Goal: Entertainment & Leisure: Browse casually

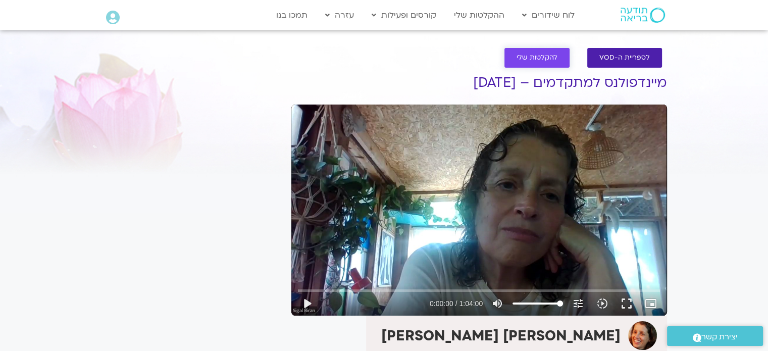
click at [544, 57] on span "להקלטות שלי" at bounding box center [537, 58] width 41 height 8
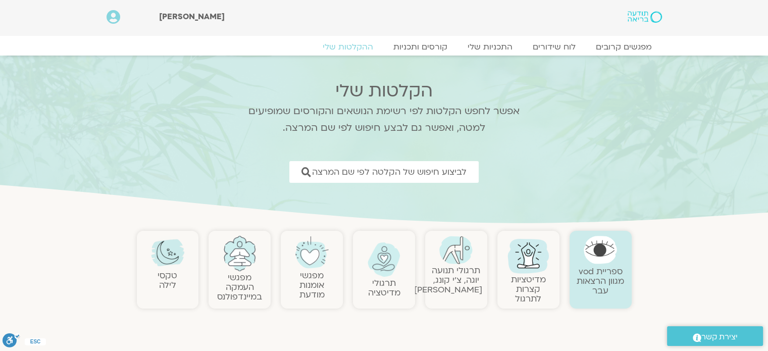
click at [172, 258] on img at bounding box center [167, 252] width 33 height 33
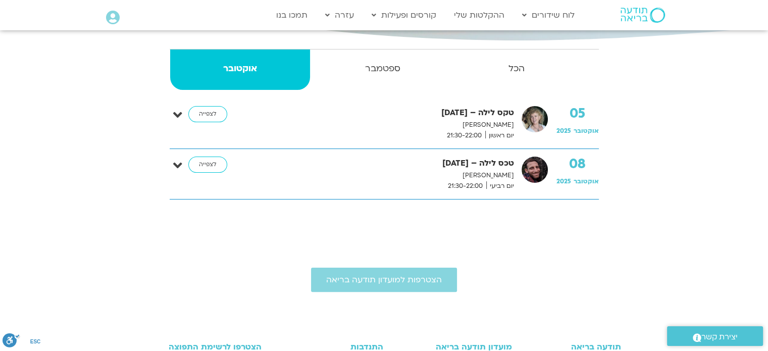
scroll to position [202, 0]
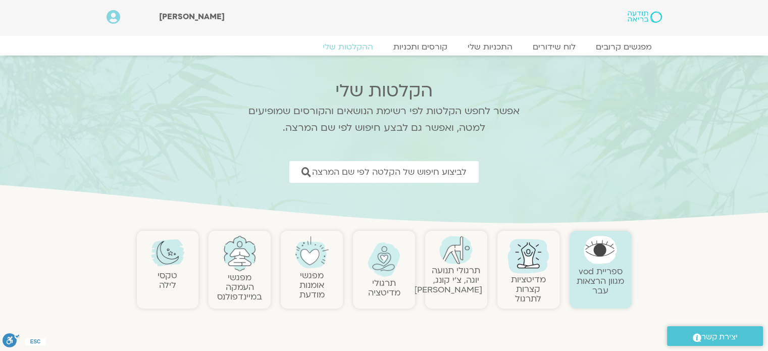
click at [230, 257] on img at bounding box center [239, 253] width 33 height 35
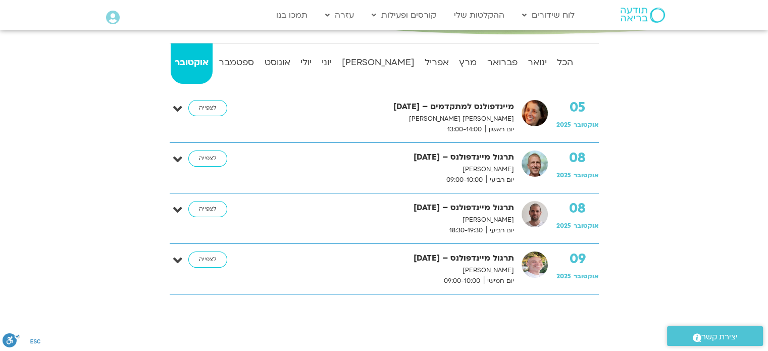
scroll to position [151, 0]
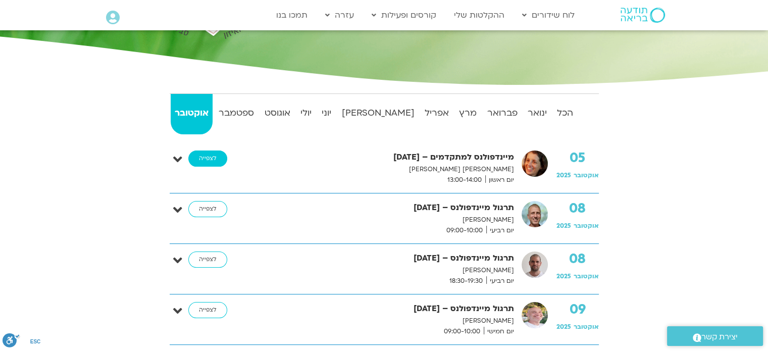
click at [211, 158] on link "לצפייה" at bounding box center [207, 158] width 39 height 16
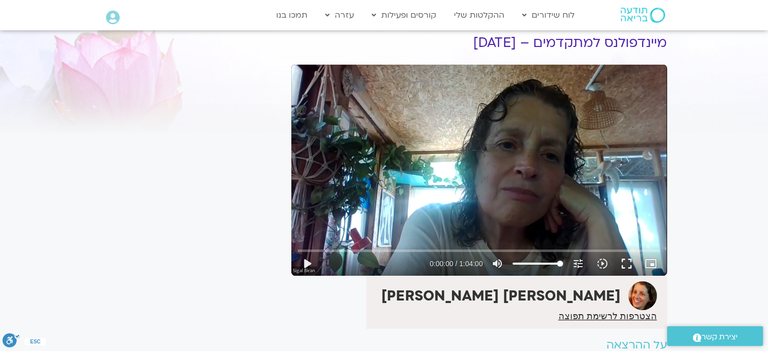
scroll to position [151, 0]
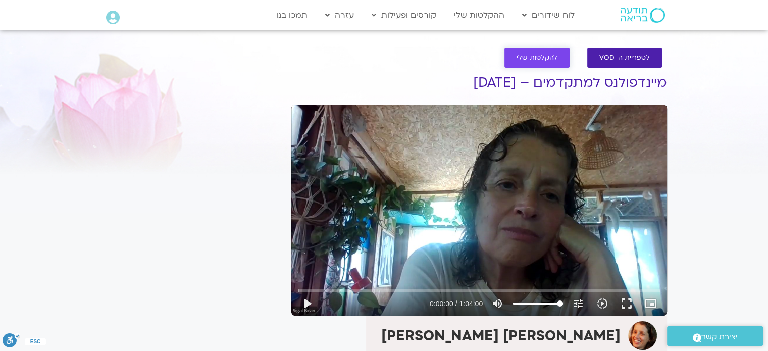
click at [545, 57] on span "להקלטות שלי" at bounding box center [537, 58] width 41 height 8
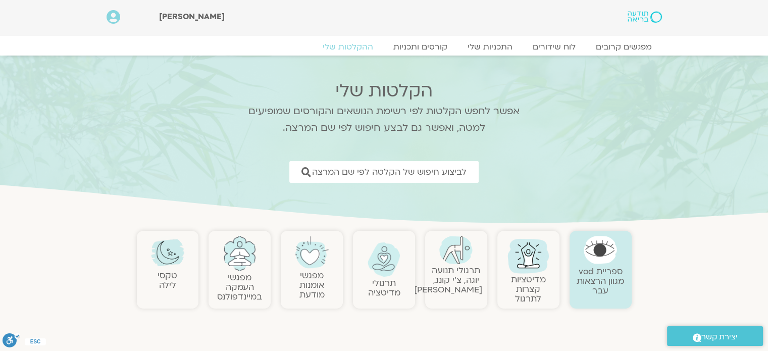
click at [599, 257] on img at bounding box center [600, 250] width 33 height 28
click at [532, 273] on img at bounding box center [528, 255] width 48 height 48
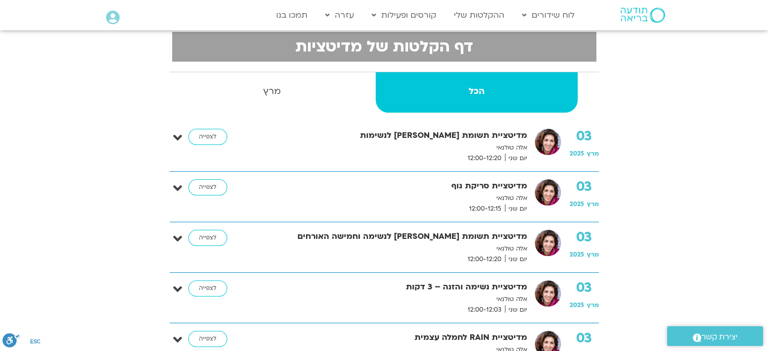
scroll to position [151, 0]
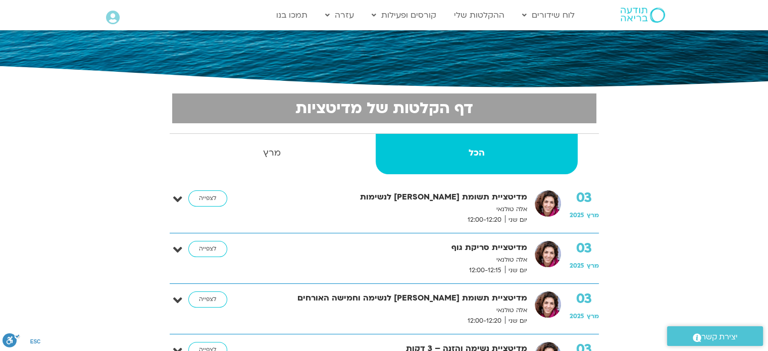
click at [479, 150] on strong "הכל" at bounding box center [477, 152] width 202 height 15
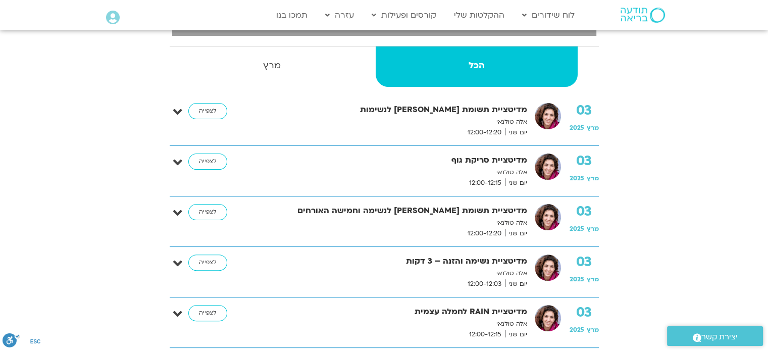
scroll to position [303, 0]
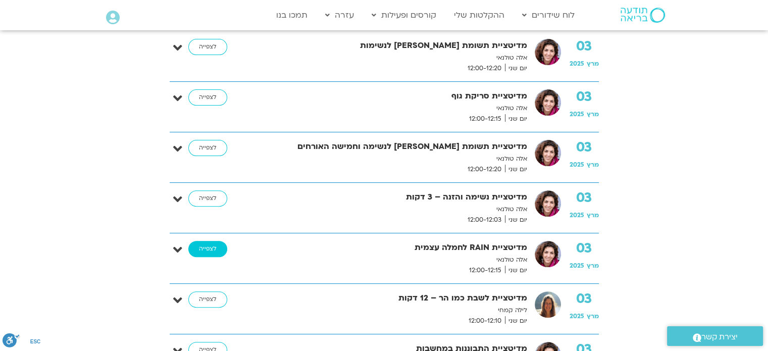
click at [208, 246] on link "לצפייה" at bounding box center [207, 249] width 39 height 16
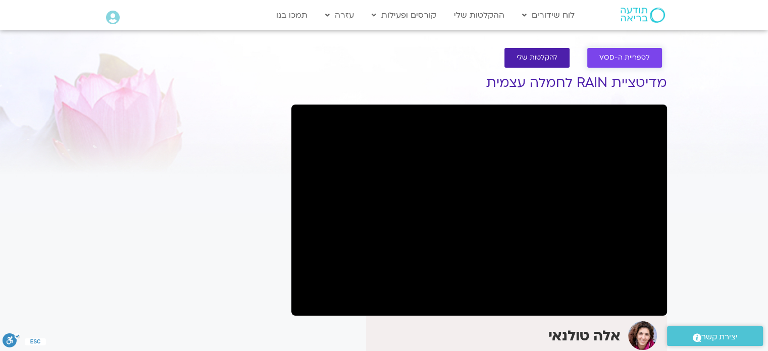
click at [622, 56] on span "לספריית ה-VOD" at bounding box center [624, 58] width 50 height 8
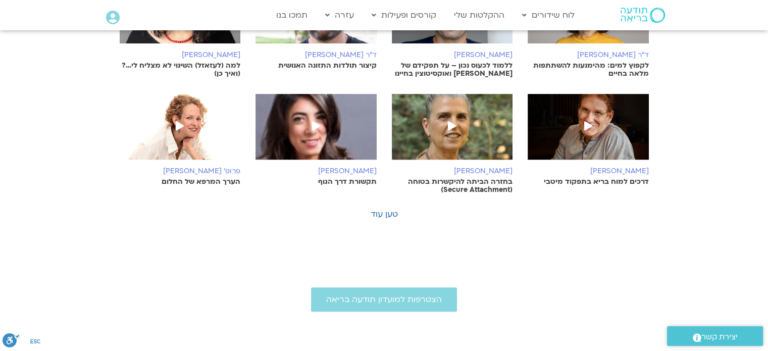
scroll to position [404, 0]
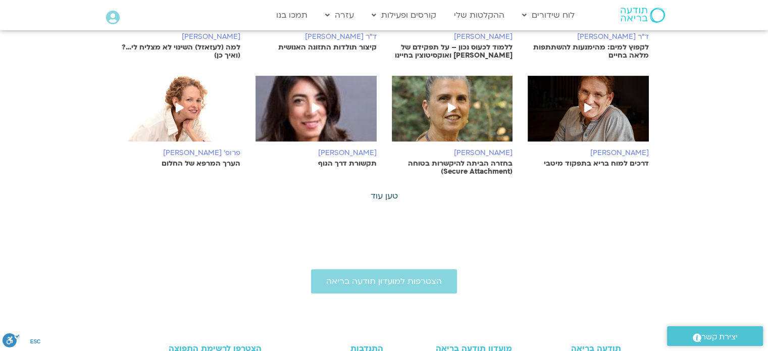
click at [382, 190] on link "טען עוד" at bounding box center [384, 195] width 27 height 11
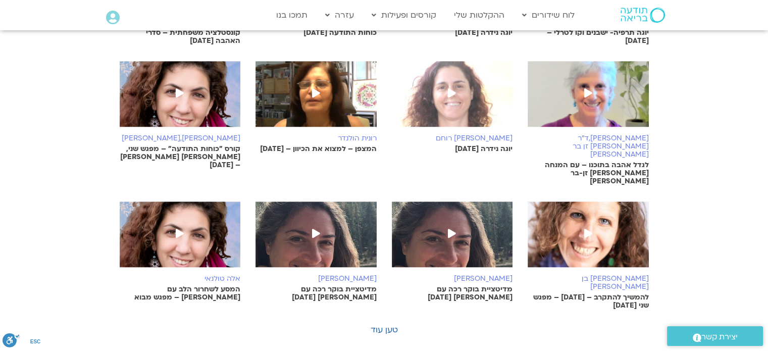
scroll to position [656, 0]
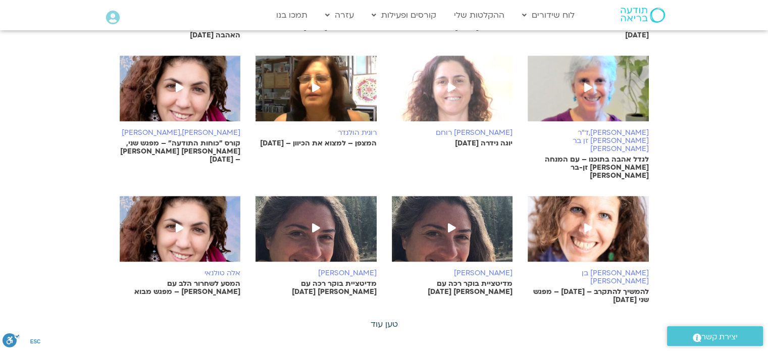
click at [386, 319] on link "טען עוד" at bounding box center [384, 324] width 27 height 11
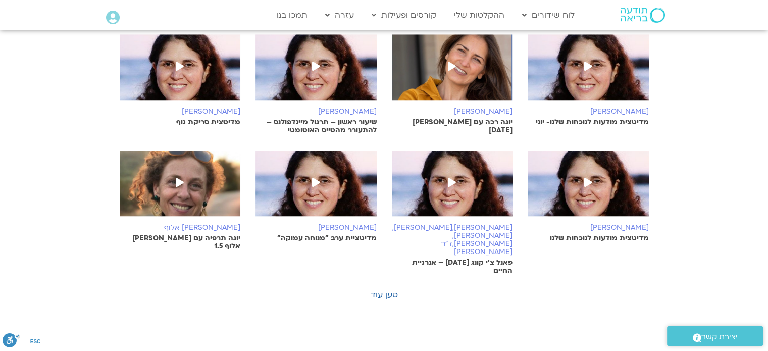
scroll to position [1060, 0]
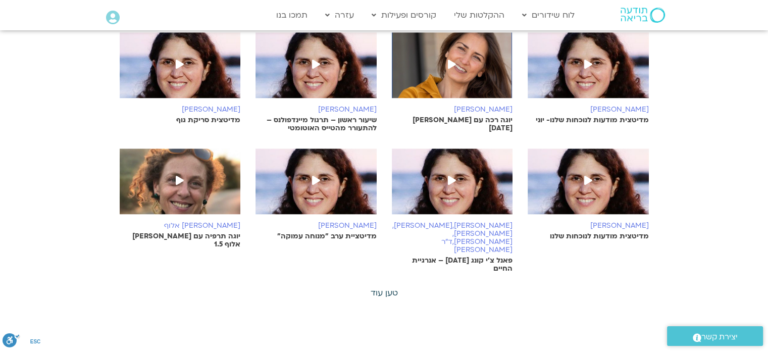
click at [385, 287] on link "טען עוד" at bounding box center [384, 292] width 27 height 11
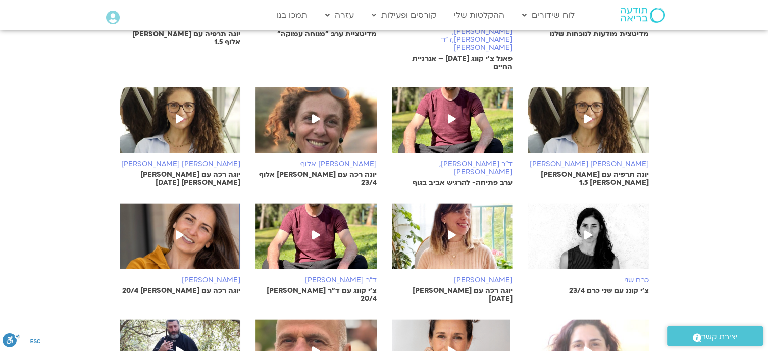
scroll to position [1313, 0]
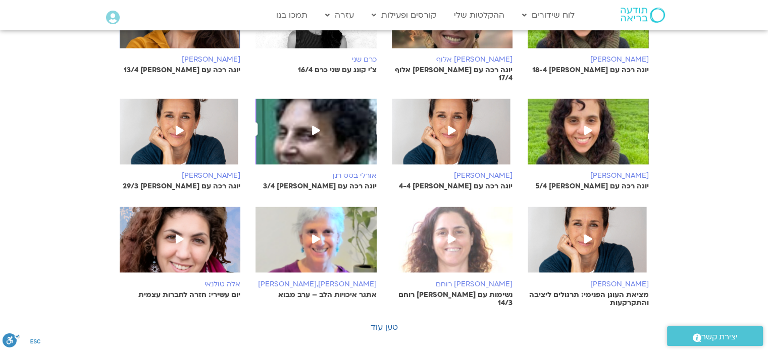
scroll to position [1717, 0]
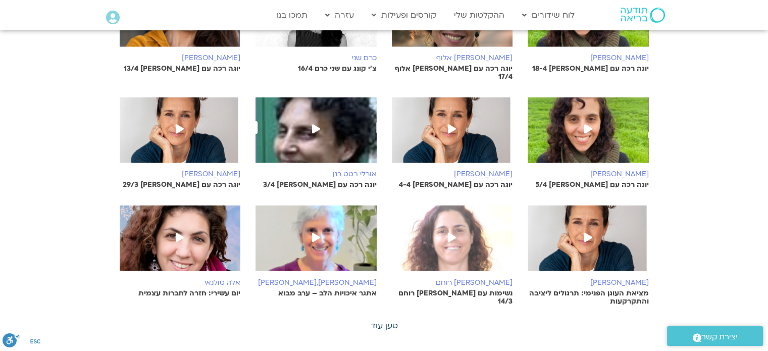
click at [385, 320] on link "טען עוד" at bounding box center [384, 325] width 27 height 11
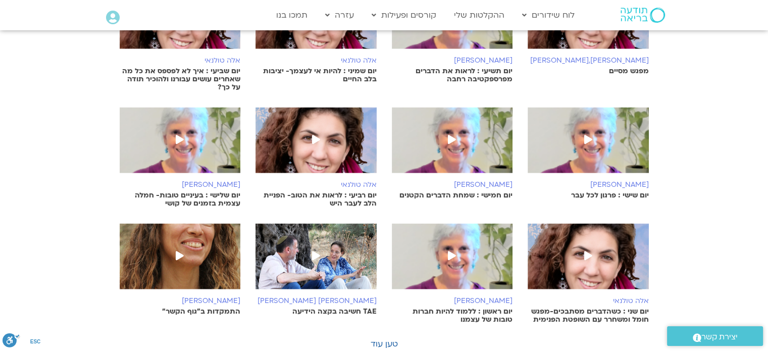
scroll to position [2070, 0]
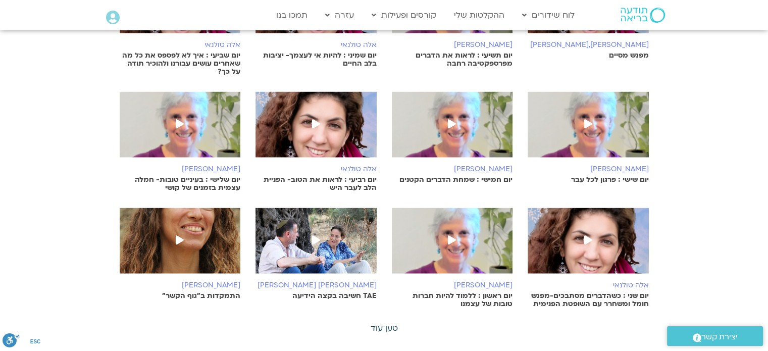
click at [380, 323] on link "טען עוד" at bounding box center [384, 328] width 27 height 11
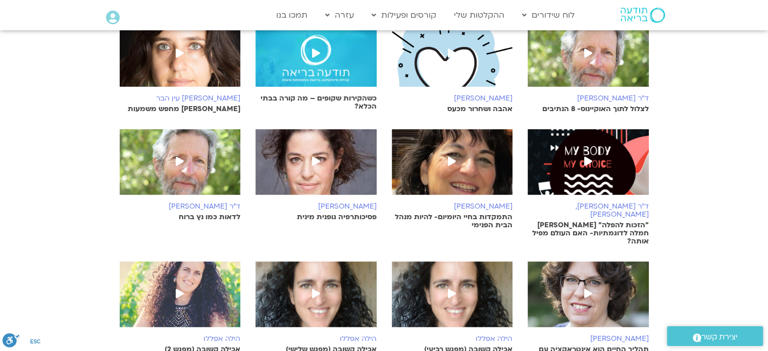
scroll to position [2424, 0]
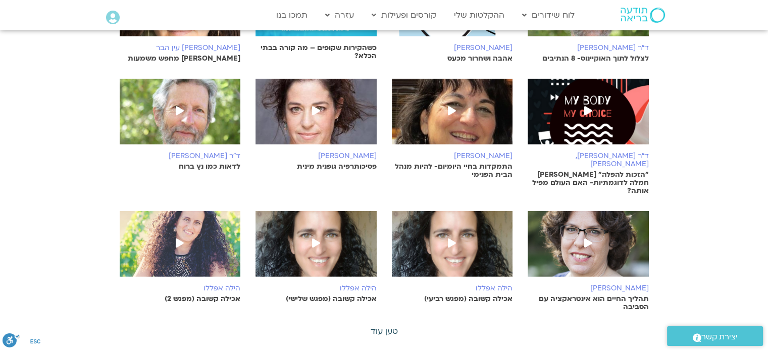
click at [387, 326] on link "טען עוד" at bounding box center [384, 331] width 27 height 11
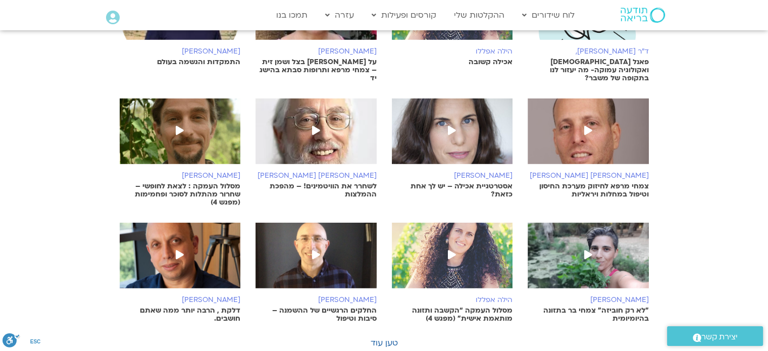
scroll to position [2777, 0]
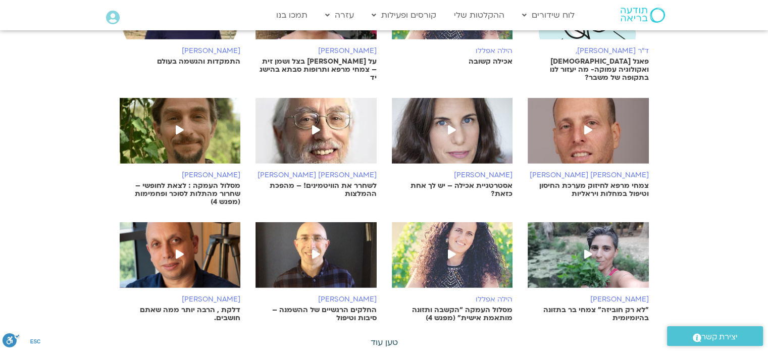
click at [381, 337] on link "טען עוד" at bounding box center [384, 342] width 27 height 11
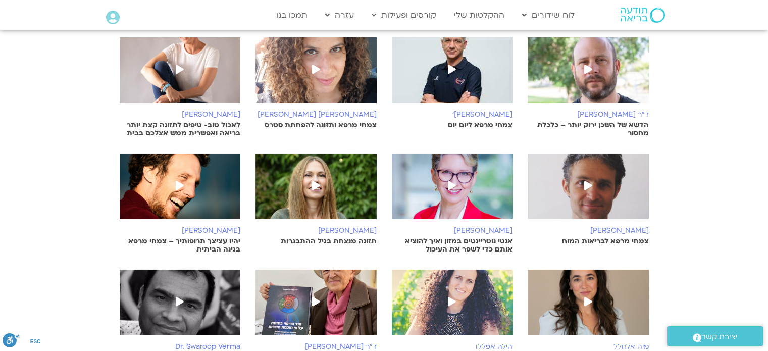
scroll to position [3080, 0]
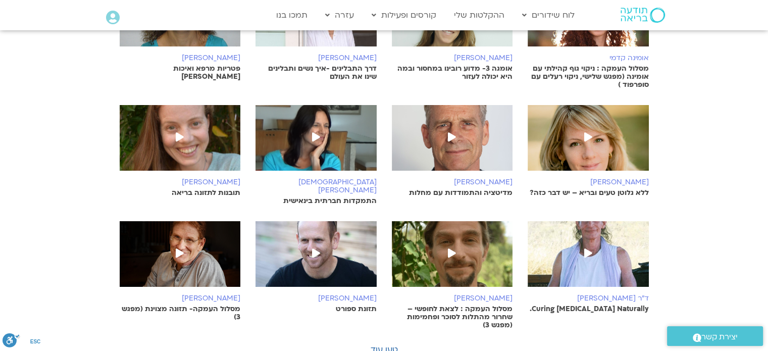
scroll to position [3484, 0]
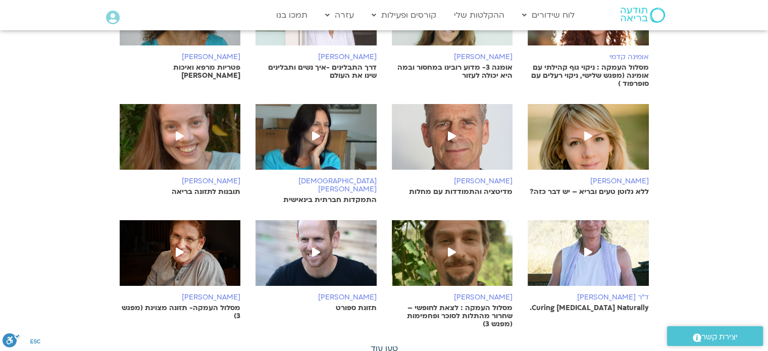
click at [389, 343] on link "טען עוד" at bounding box center [384, 348] width 27 height 11
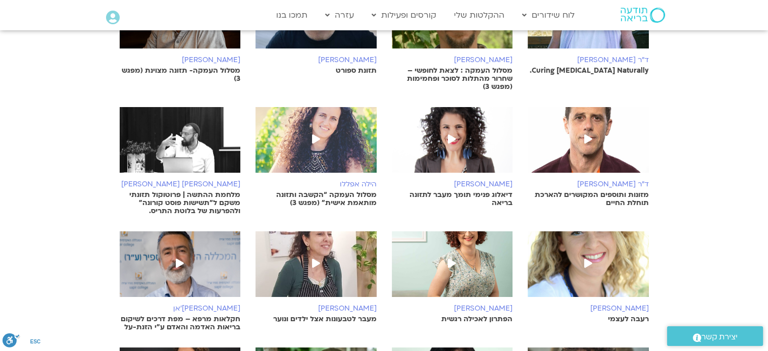
scroll to position [3787, 0]
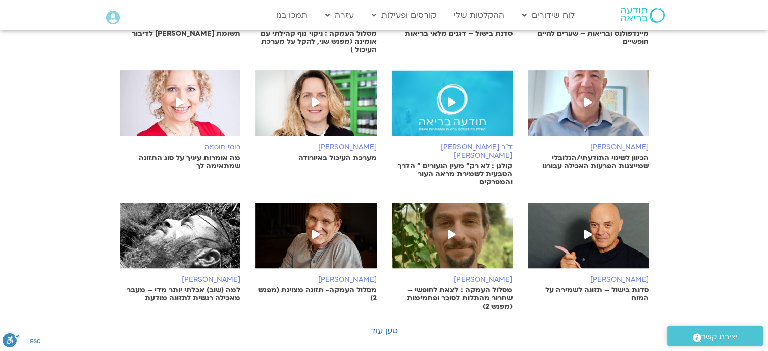
scroll to position [4242, 0]
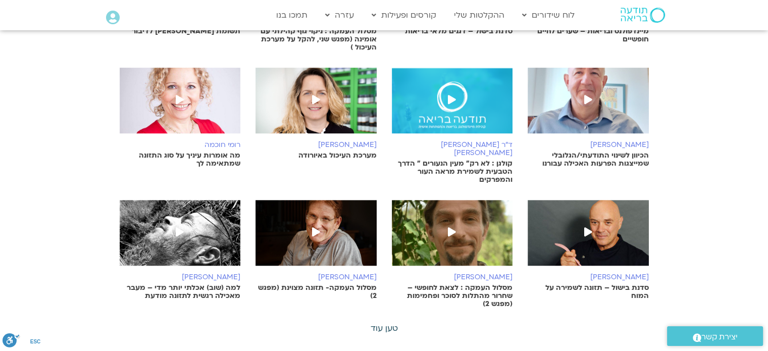
click at [386, 323] on link "טען עוד" at bounding box center [384, 328] width 27 height 11
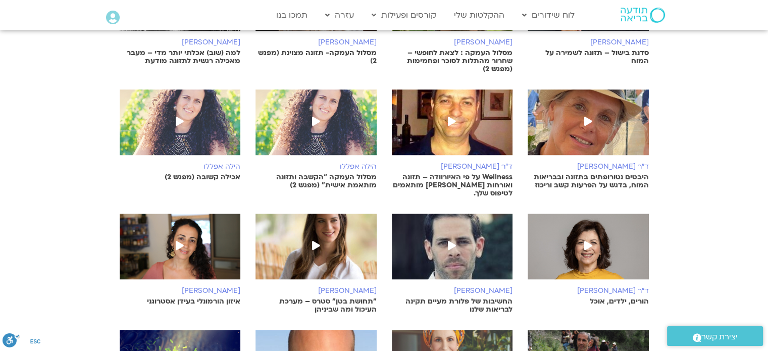
scroll to position [4545, 0]
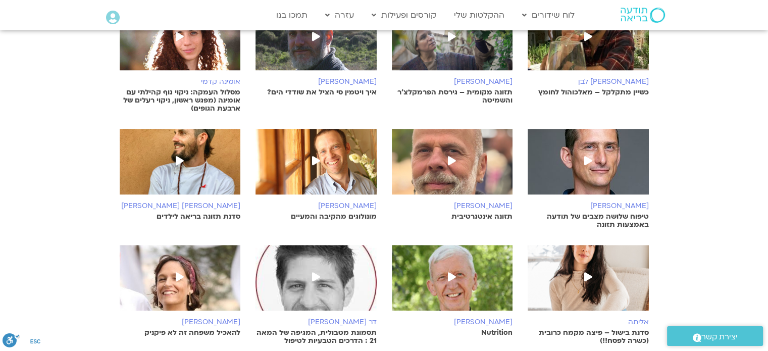
scroll to position [4949, 0]
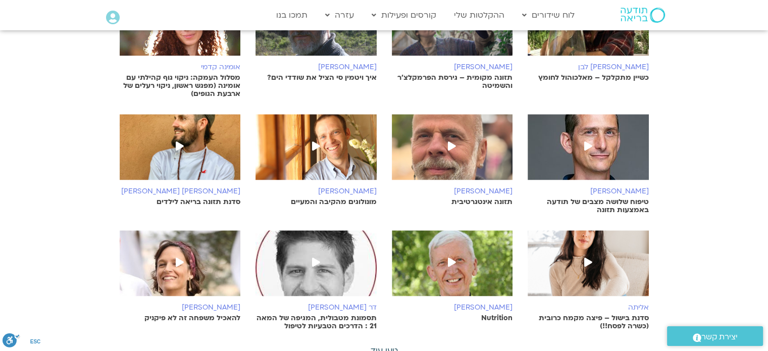
click at [391, 345] on link "טען עוד" at bounding box center [384, 350] width 27 height 11
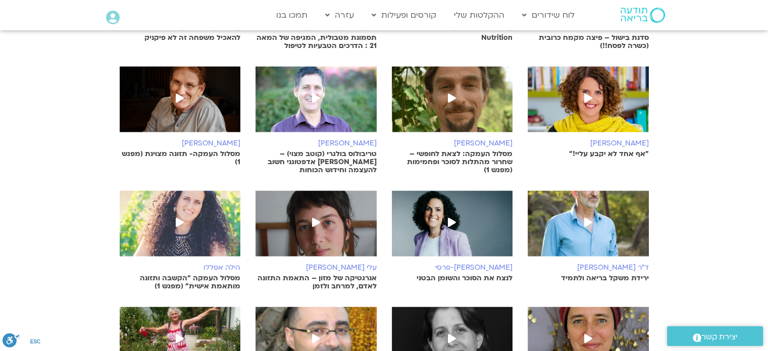
scroll to position [5252, 0]
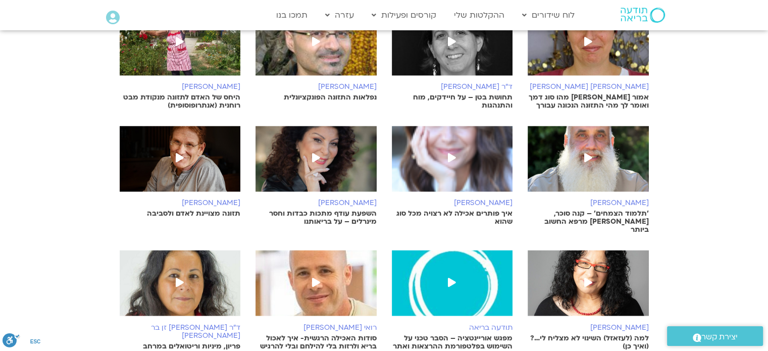
scroll to position [5555, 0]
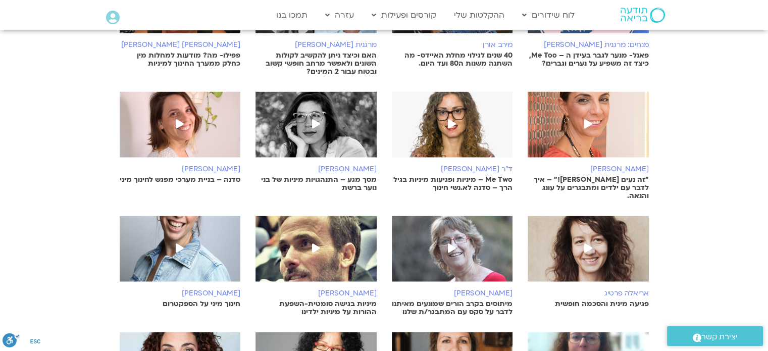
scroll to position [5959, 0]
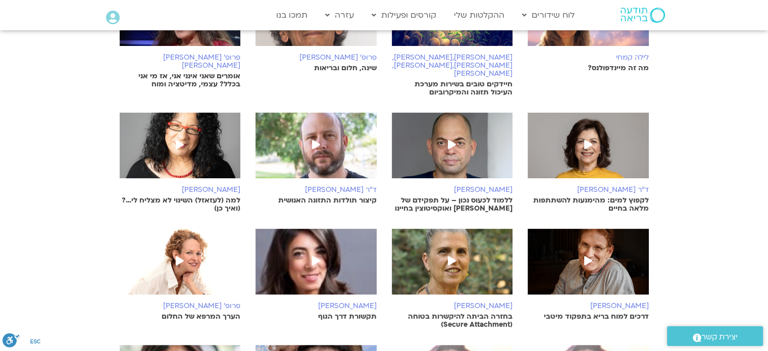
scroll to position [285, 0]
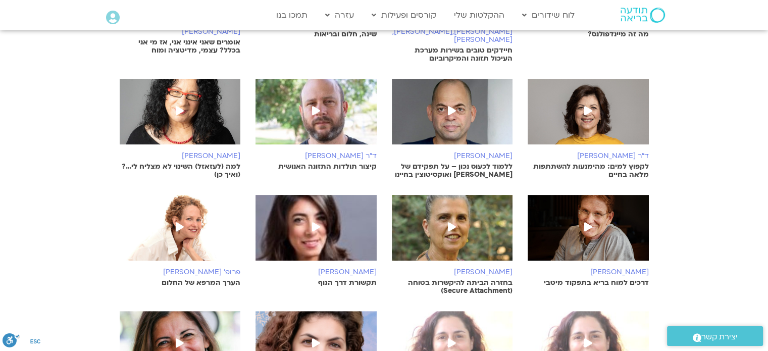
click at [452, 106] on icon at bounding box center [452, 110] width 8 height 9
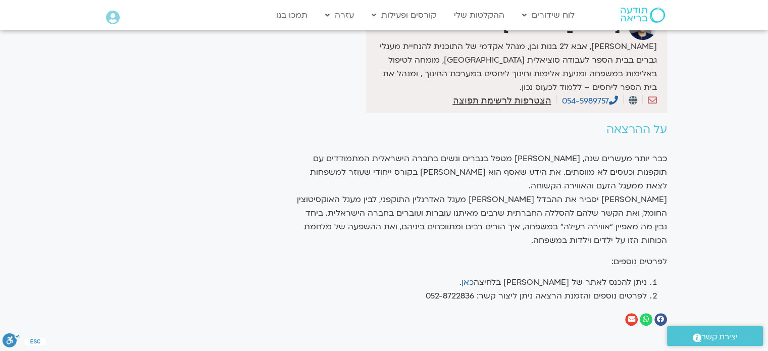
scroll to position [353, 0]
